Goal: Find contact information: Find contact information

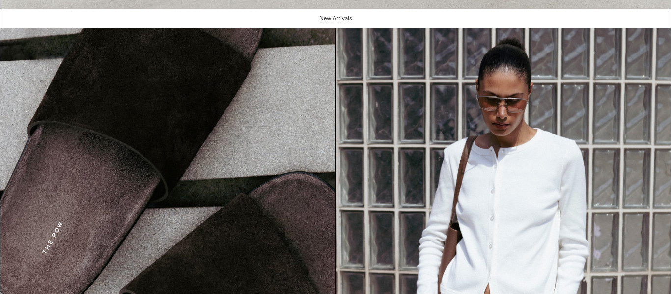
scroll to position [1119, 0]
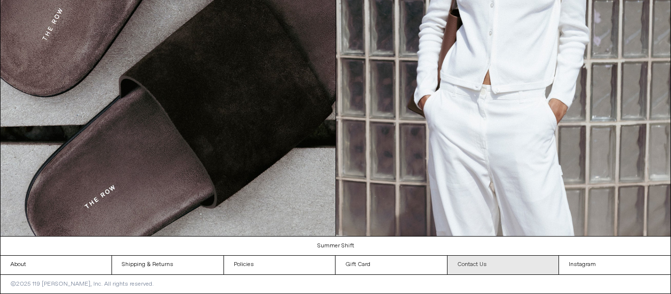
click at [470, 265] on link "Contact Us" at bounding box center [503, 265] width 111 height 19
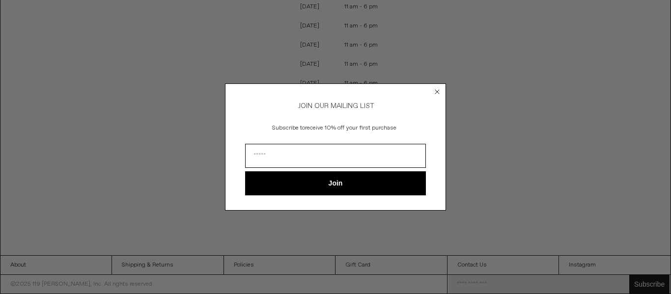
click at [437, 90] on circle "Close dialog" at bounding box center [437, 91] width 9 height 9
